Goal: Obtain resource: Download file/media

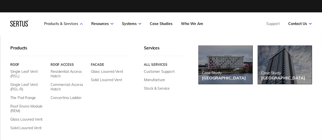
click at [69, 23] on link "Products & Services" at bounding box center [63, 23] width 39 height 5
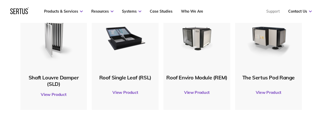
scroll to position [284, 0]
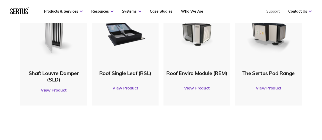
click at [50, 91] on link "View Product" at bounding box center [54, 90] width 62 height 14
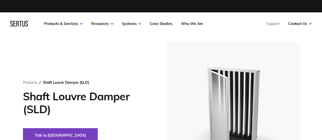
click at [26, 25] on icon at bounding box center [26, 24] width 3 height 6
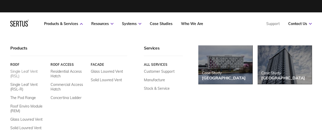
click at [18, 71] on link "Single Leaf Vent (RSL)" at bounding box center [28, 73] width 36 height 9
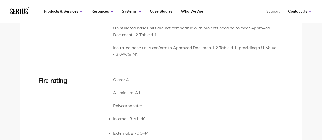
scroll to position [800, 0]
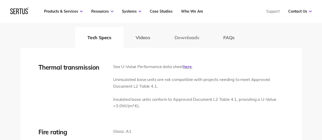
click at [182, 38] on button "Downloads" at bounding box center [186, 37] width 49 height 21
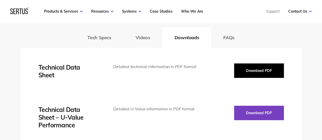
click at [250, 71] on button "Download PDF" at bounding box center [259, 70] width 50 height 14
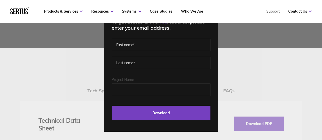
scroll to position [755, 0]
